Goal: Transaction & Acquisition: Purchase product/service

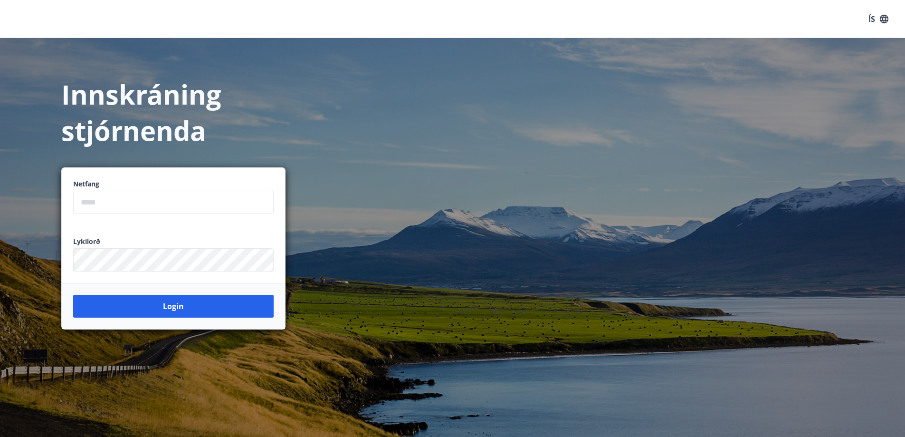
click at [147, 203] on input "email" at bounding box center [173, 202] width 201 height 23
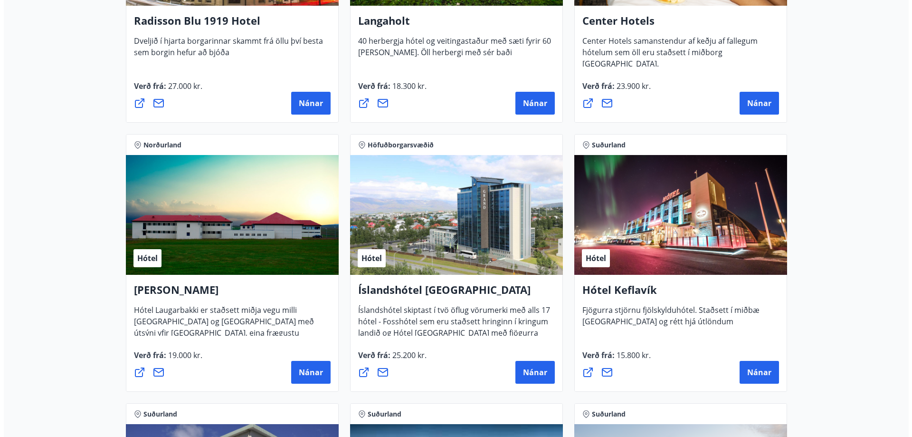
scroll to position [1520, 0]
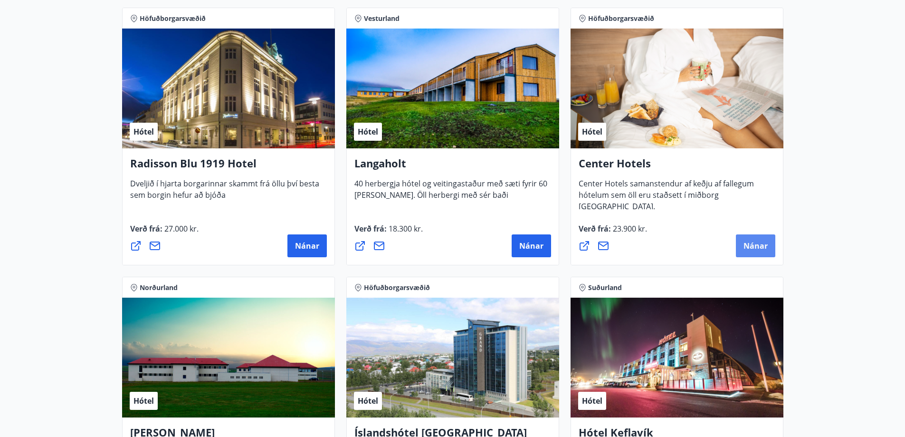
click at [739, 244] on button "Nánar" at bounding box center [755, 245] width 39 height 23
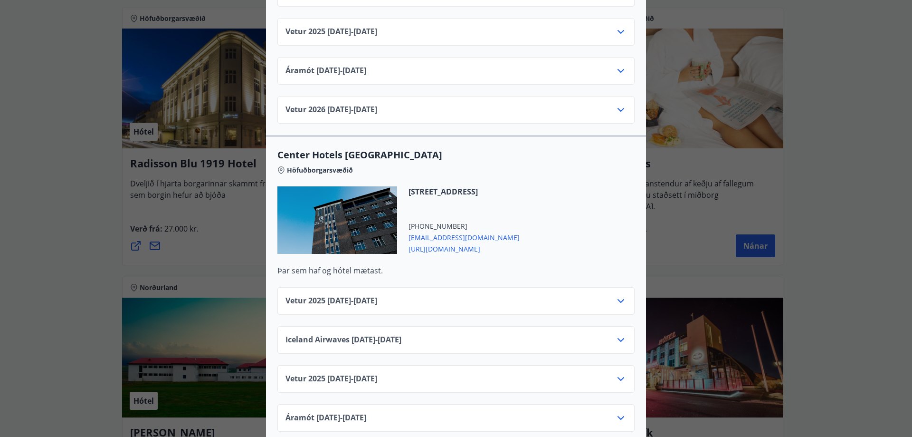
scroll to position [1045, 0]
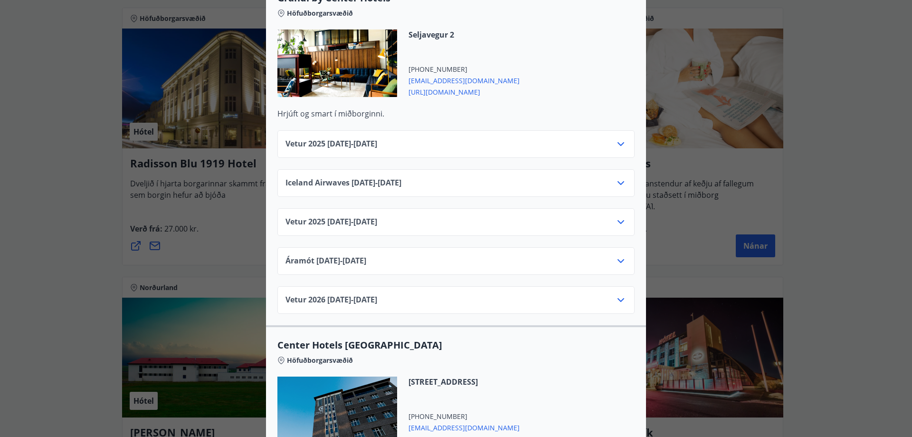
click at [619, 216] on icon at bounding box center [620, 221] width 11 height 11
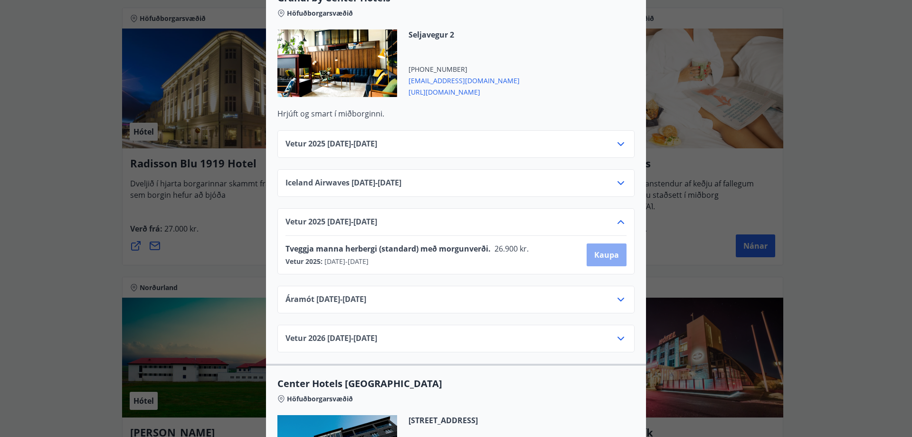
click at [597, 249] on span "Kaupa" at bounding box center [606, 254] width 25 height 10
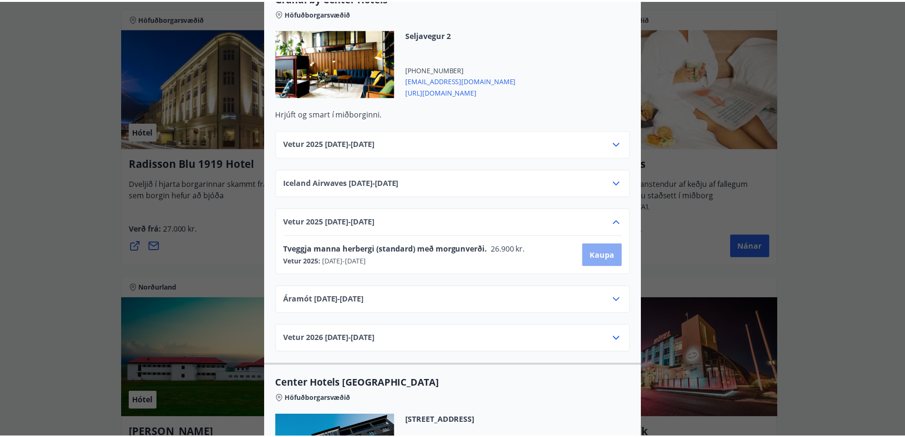
scroll to position [1, 0]
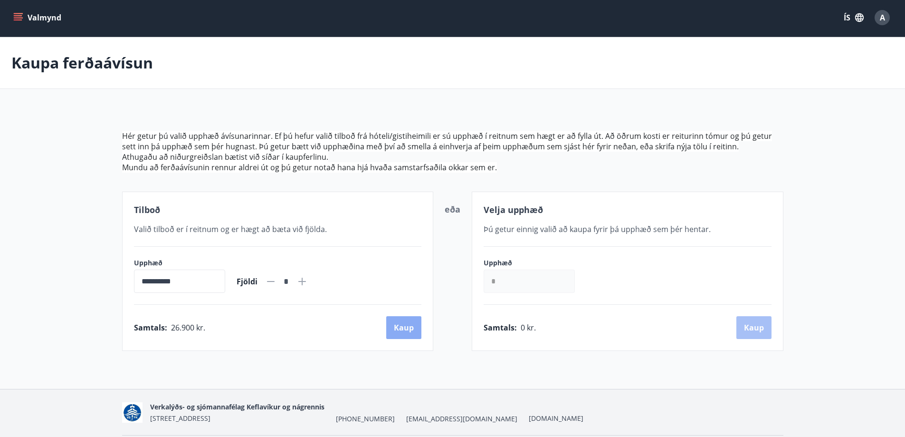
click at [417, 327] on button "Kaup" at bounding box center [403, 327] width 35 height 23
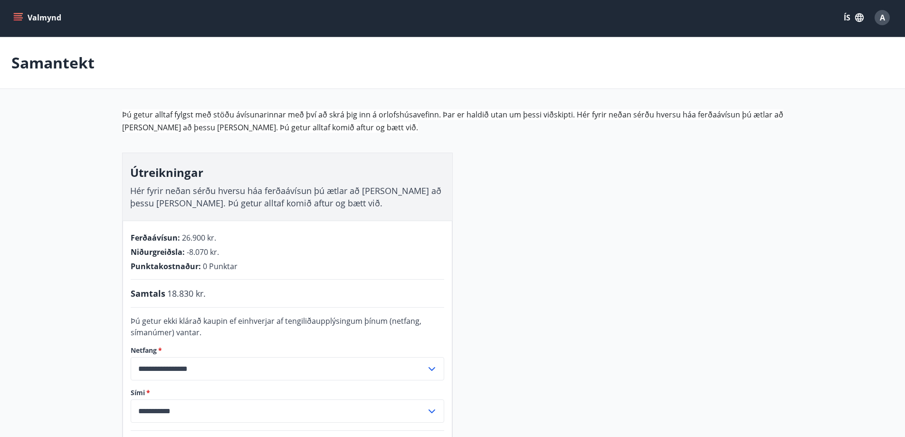
scroll to position [195, 0]
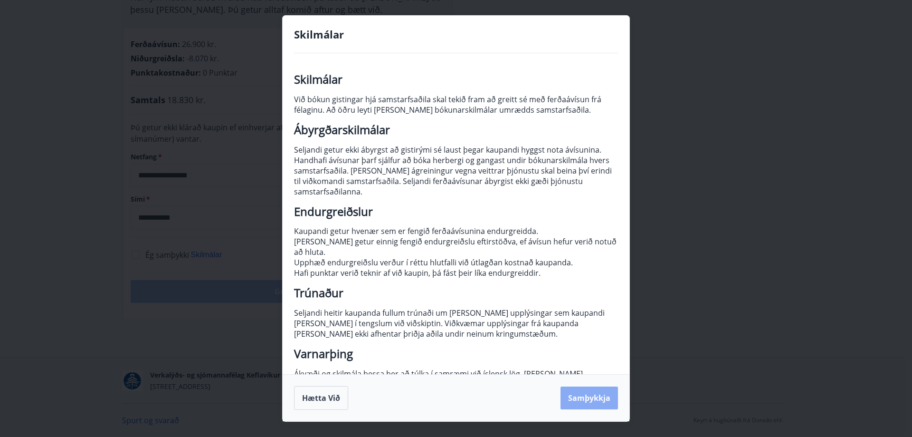
drag, startPoint x: 605, startPoint y: 393, endPoint x: 596, endPoint y: 392, distance: 9.1
click at [603, 393] on button "Samþykkja" at bounding box center [589, 397] width 57 height 23
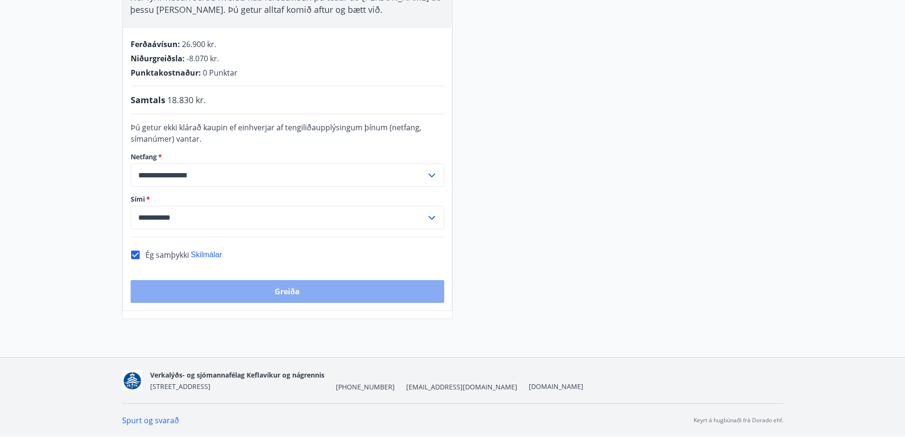
click at [249, 295] on button "Greiða" at bounding box center [288, 291] width 314 height 23
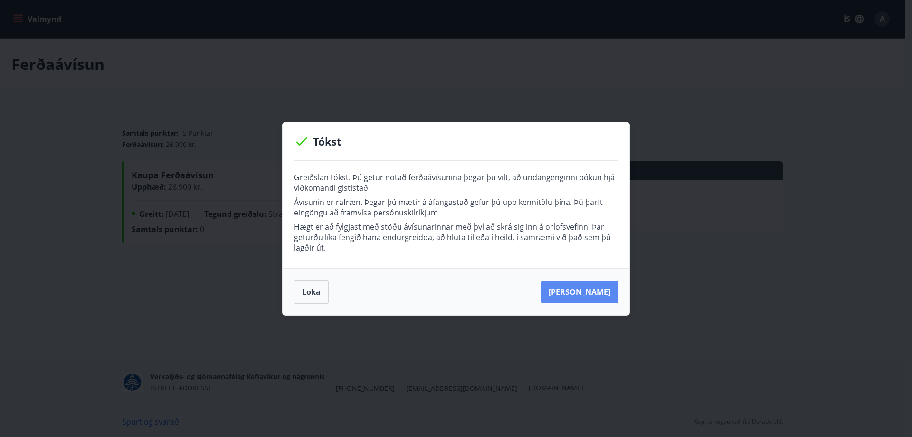
click at [581, 286] on button "[PERSON_NAME]" at bounding box center [579, 291] width 77 height 23
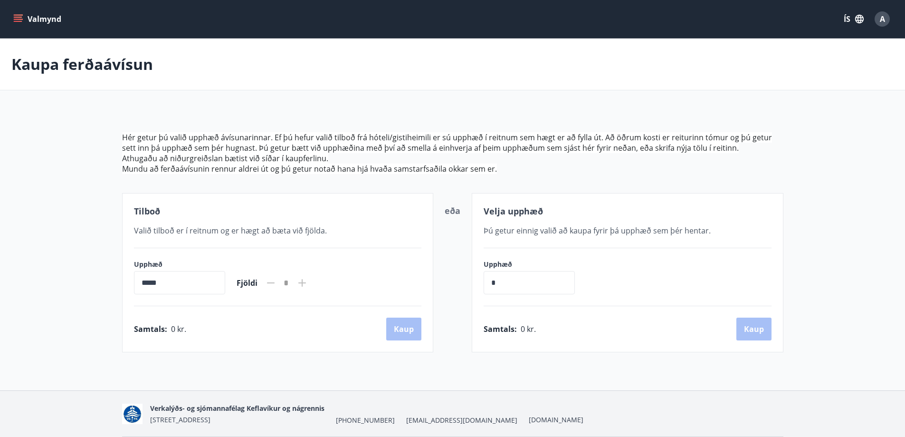
click at [877, 21] on div "A" at bounding box center [882, 18] width 15 height 15
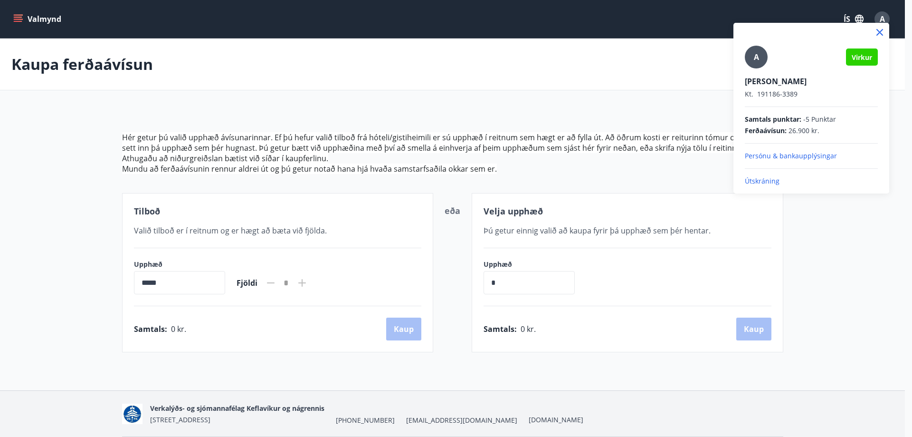
click at [749, 56] on div "A" at bounding box center [756, 57] width 23 height 23
click at [749, 70] on input "A" at bounding box center [809, 75] width 129 height 10
click at [457, 94] on div at bounding box center [456, 218] width 912 height 437
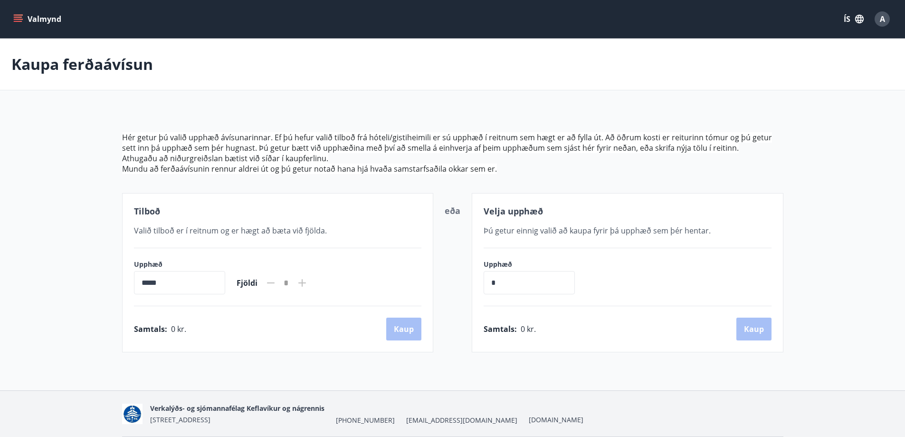
click at [24, 14] on button "Valmynd" at bounding box center [38, 18] width 54 height 17
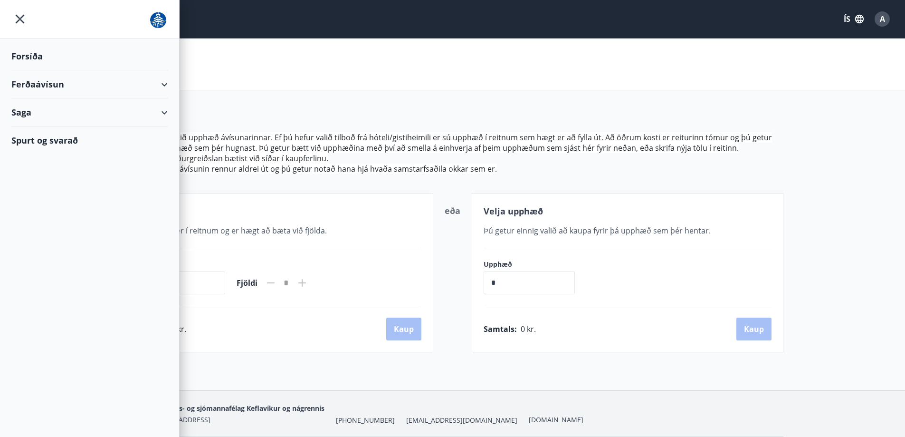
click at [167, 83] on div "Ferðaávísun" at bounding box center [89, 84] width 156 height 28
click at [34, 104] on div "Framboð" at bounding box center [89, 108] width 141 height 20
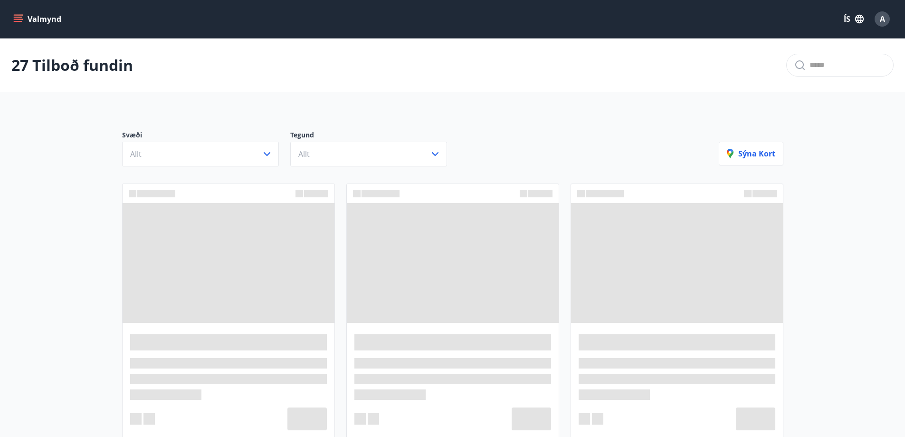
click at [25, 10] on button "Valmynd" at bounding box center [38, 18] width 54 height 17
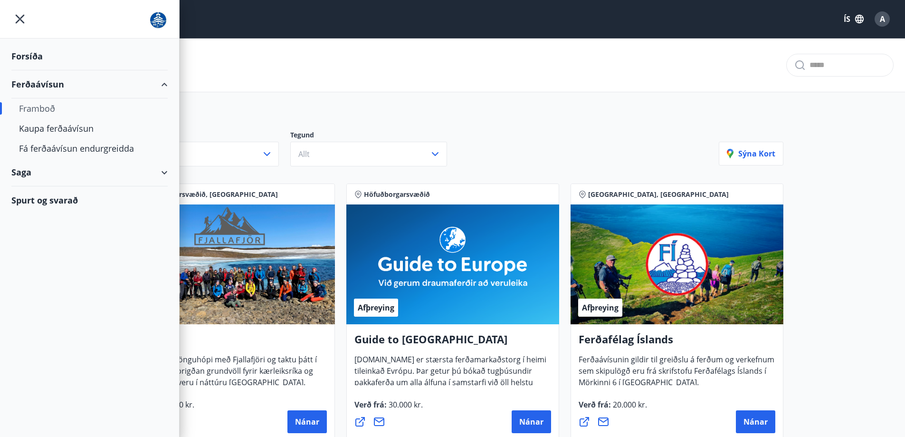
click at [25, 57] on div "Forsíða" at bounding box center [89, 56] width 156 height 28
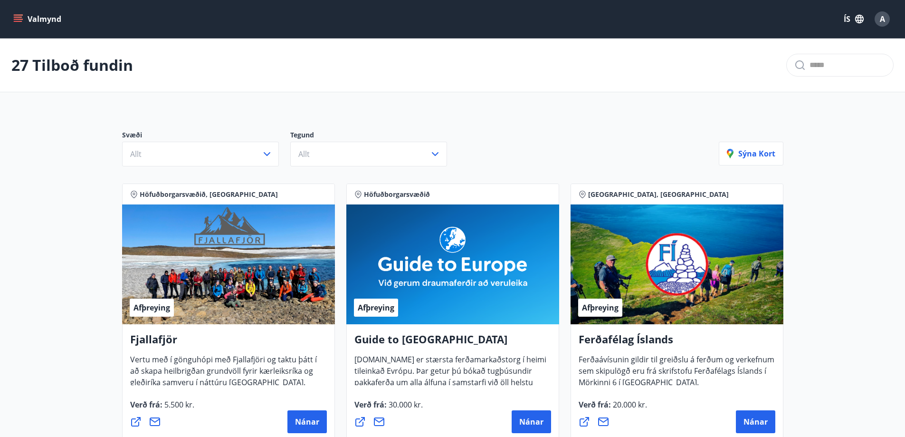
click at [11, 15] on div "Valmynd ÍS A" at bounding box center [452, 19] width 905 height 38
click at [15, 17] on icon "menu" at bounding box center [18, 17] width 9 height 1
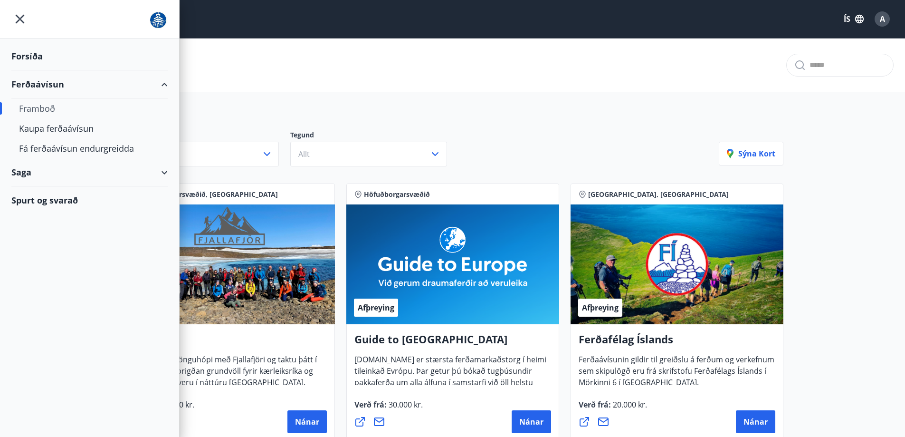
click at [23, 176] on div "Saga" at bounding box center [89, 172] width 156 height 28
click at [40, 198] on div "Ferðaávísun" at bounding box center [89, 196] width 141 height 20
